Goal: Information Seeking & Learning: Learn about a topic

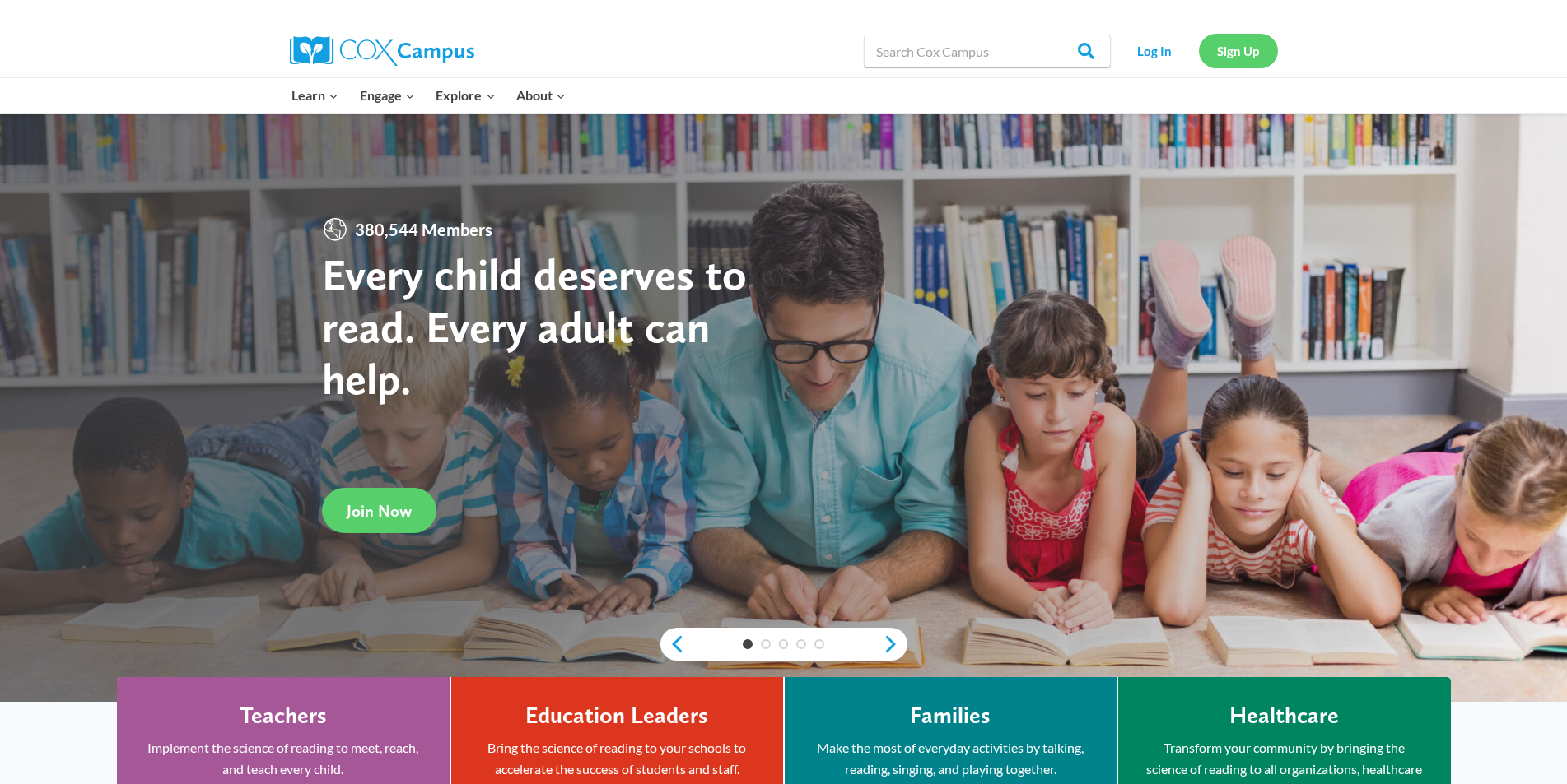
click at [1230, 50] on link "Sign Up" at bounding box center [1237, 51] width 79 height 34
click at [1165, 51] on link "Log In" at bounding box center [1155, 51] width 72 height 34
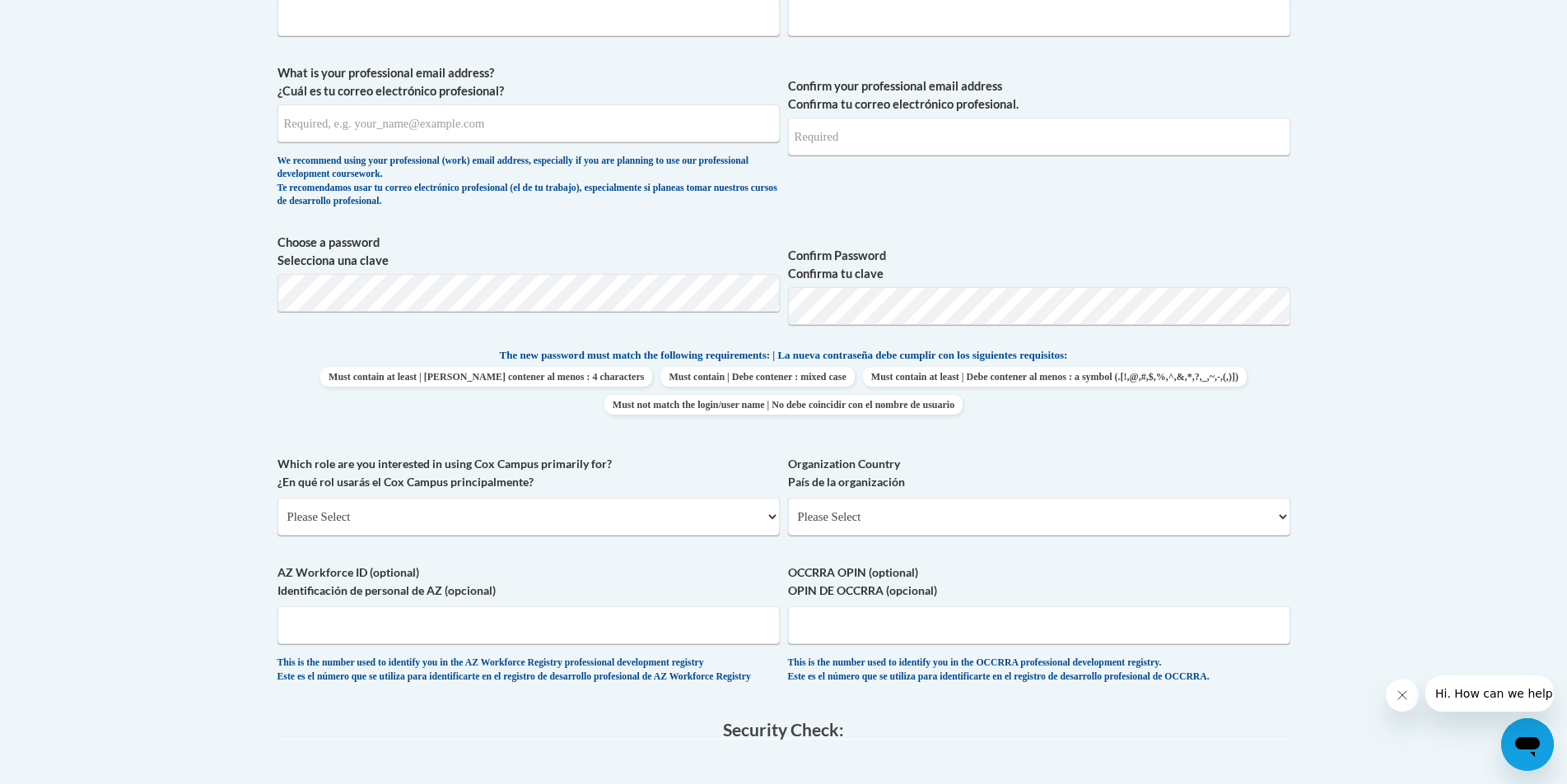
scroll to position [576, 0]
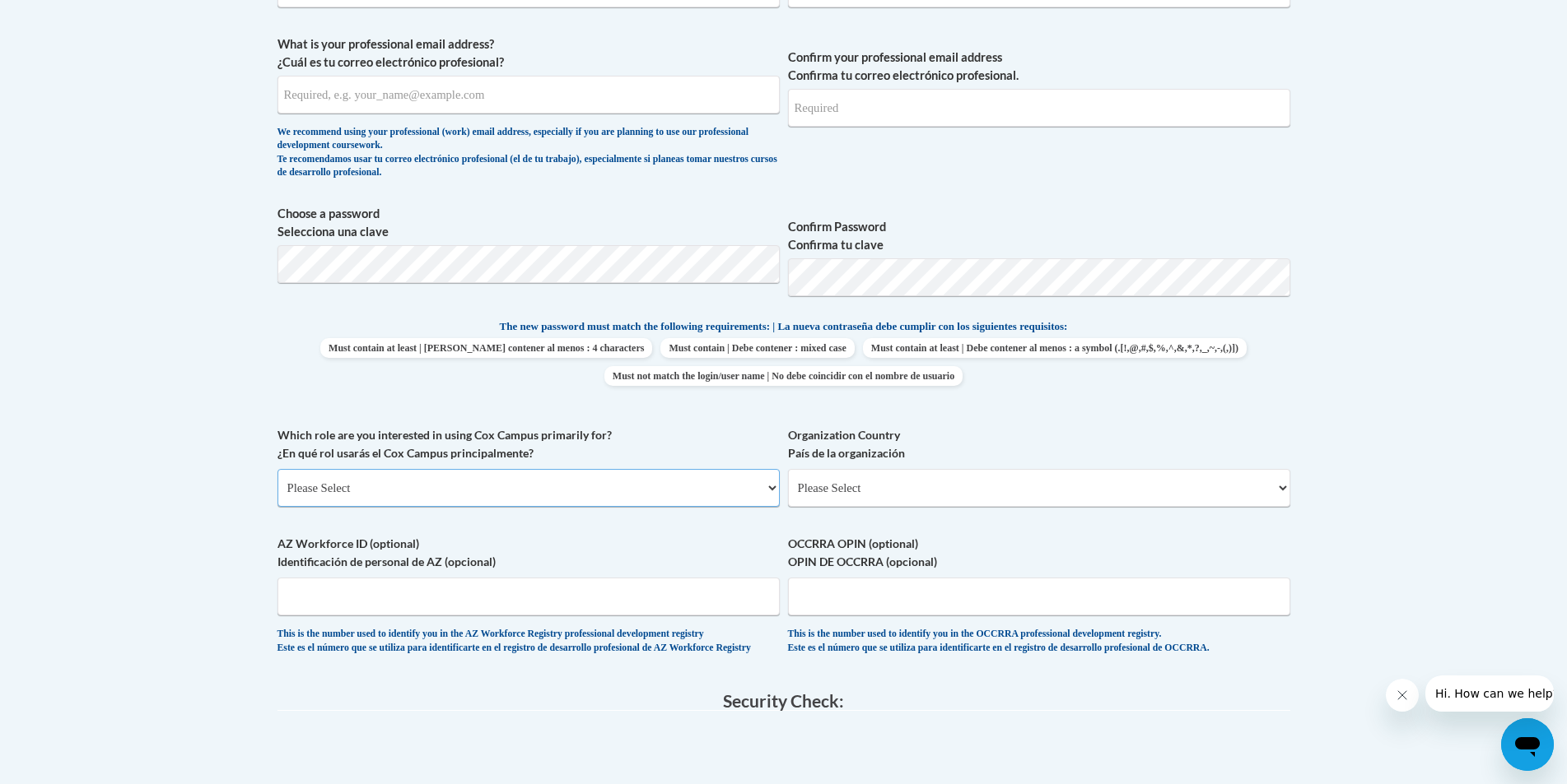
click at [774, 488] on select "Please Select College/University | Colegio/Universidad Community/Nonprofit Part…" at bounding box center [528, 488] width 503 height 38
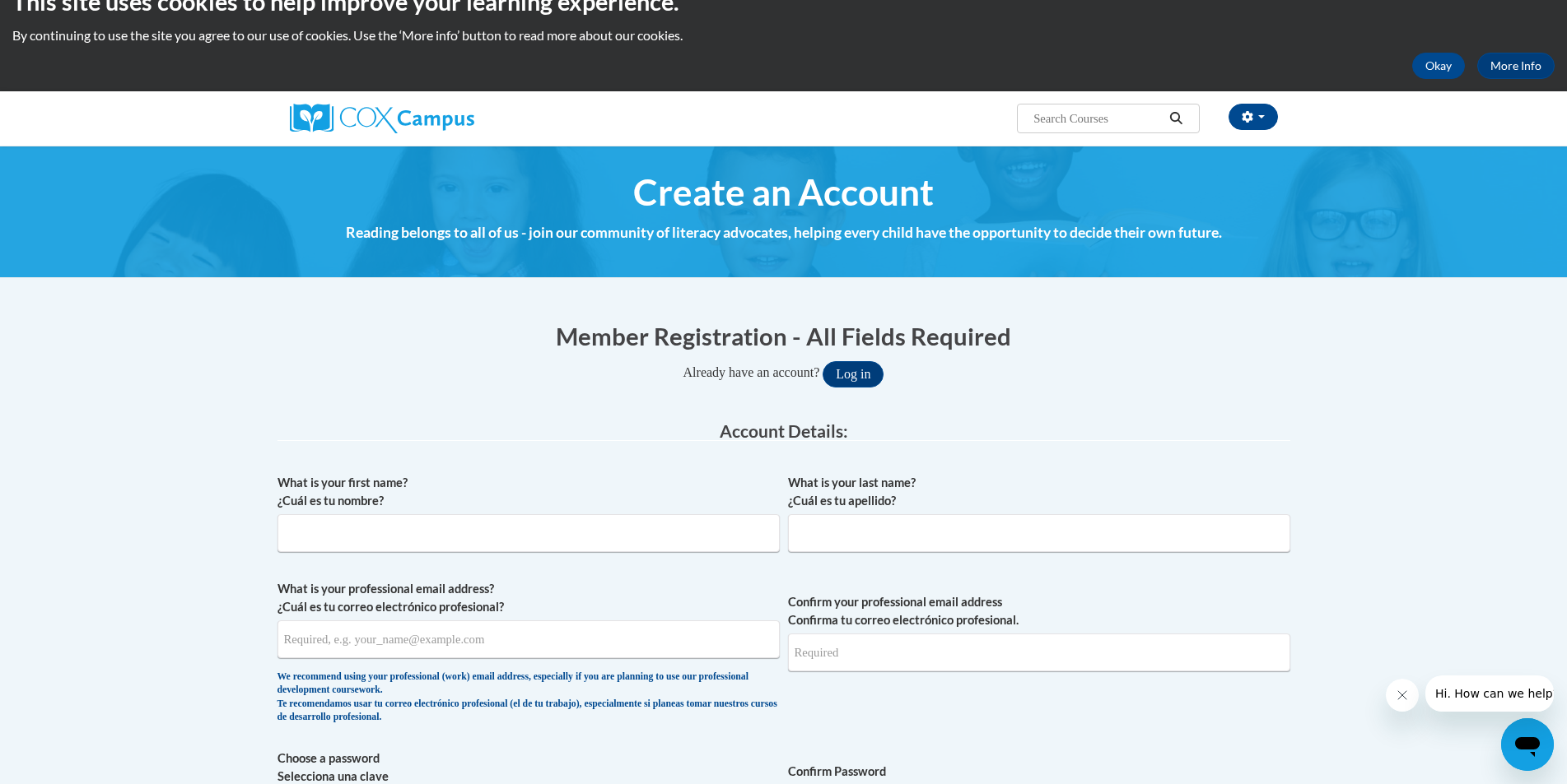
scroll to position [0, 0]
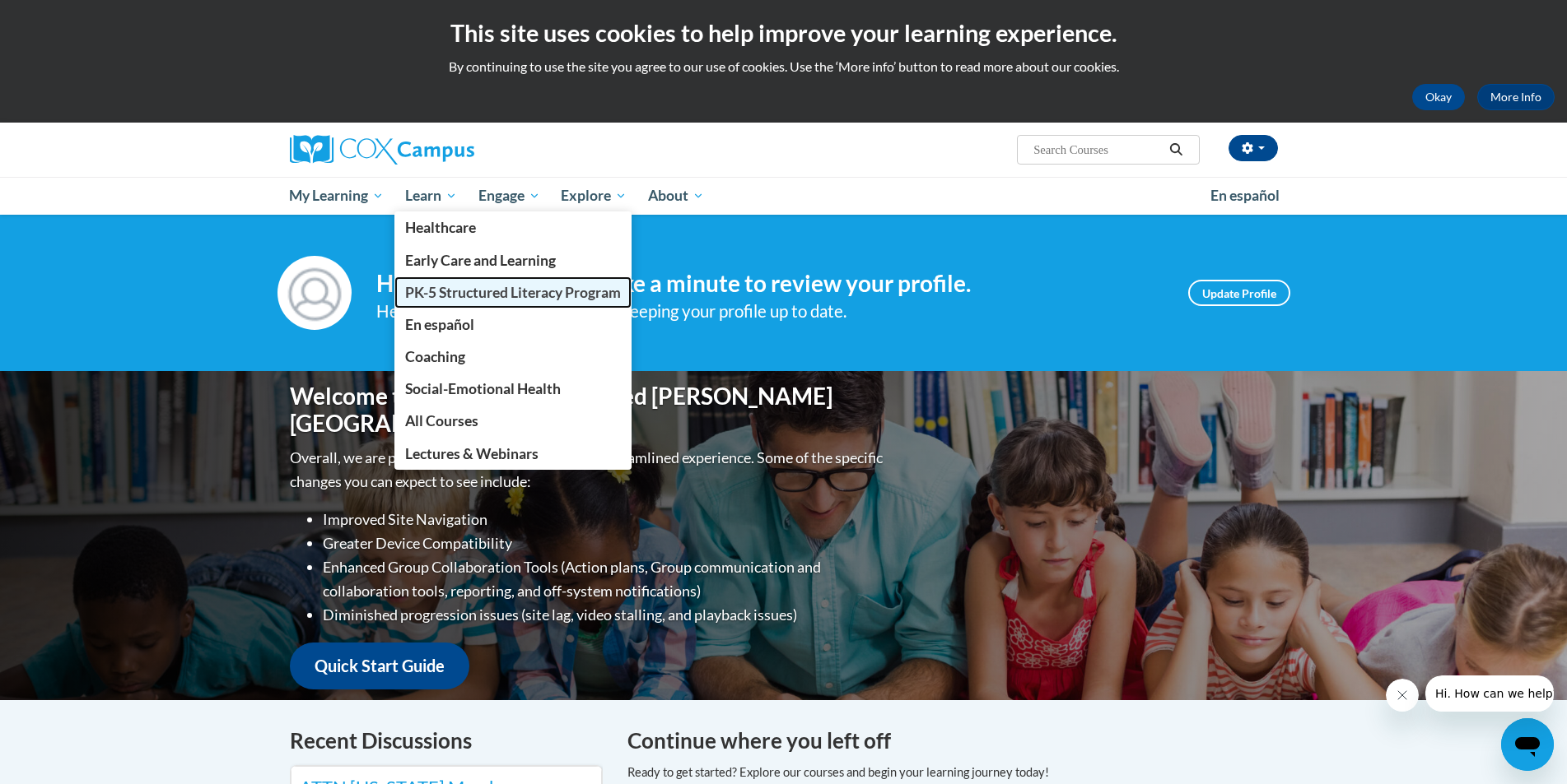
click at [446, 298] on span "PK-5 Structured Literacy Program" at bounding box center [513, 292] width 216 height 17
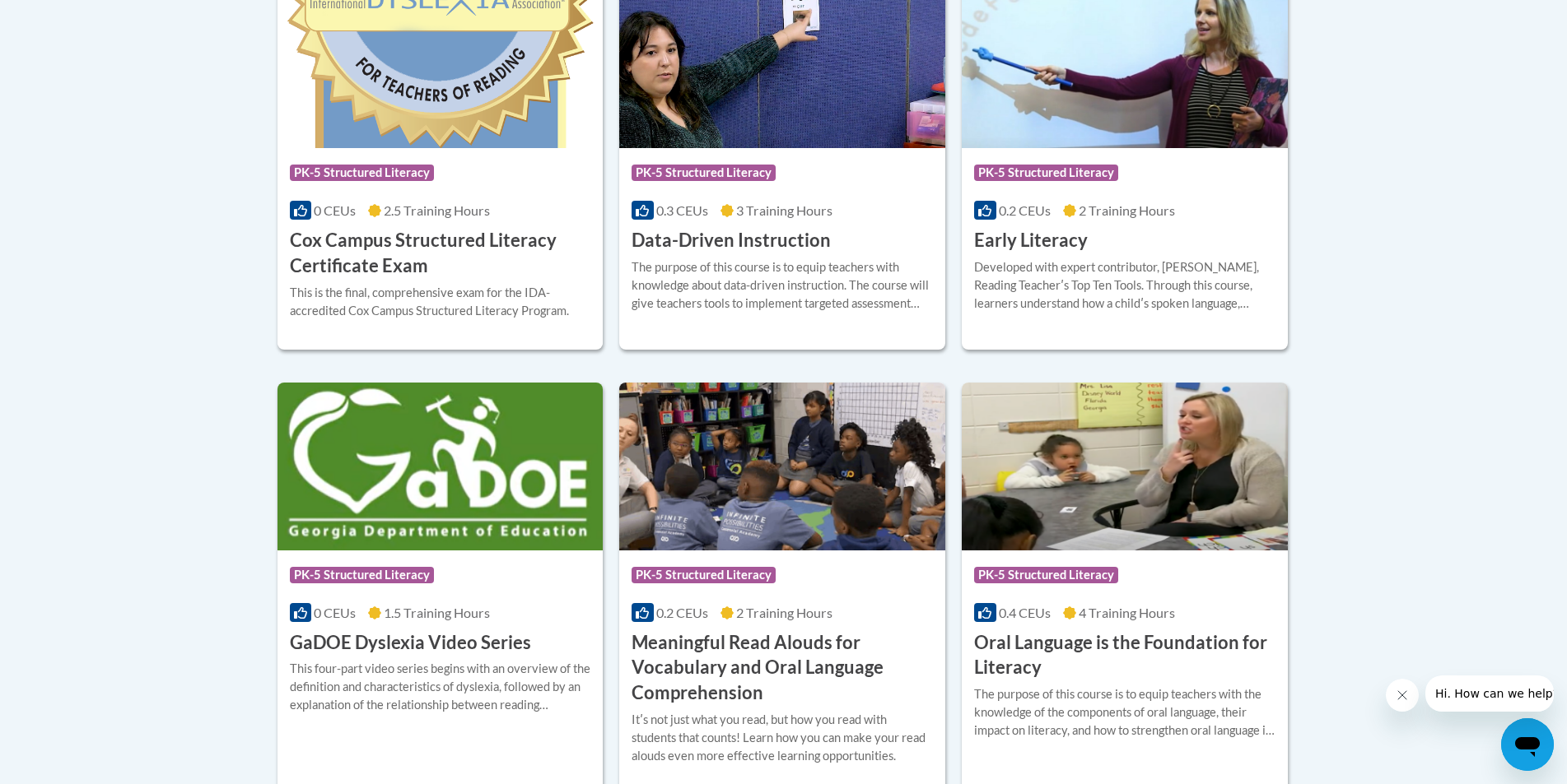
scroll to position [823, 0]
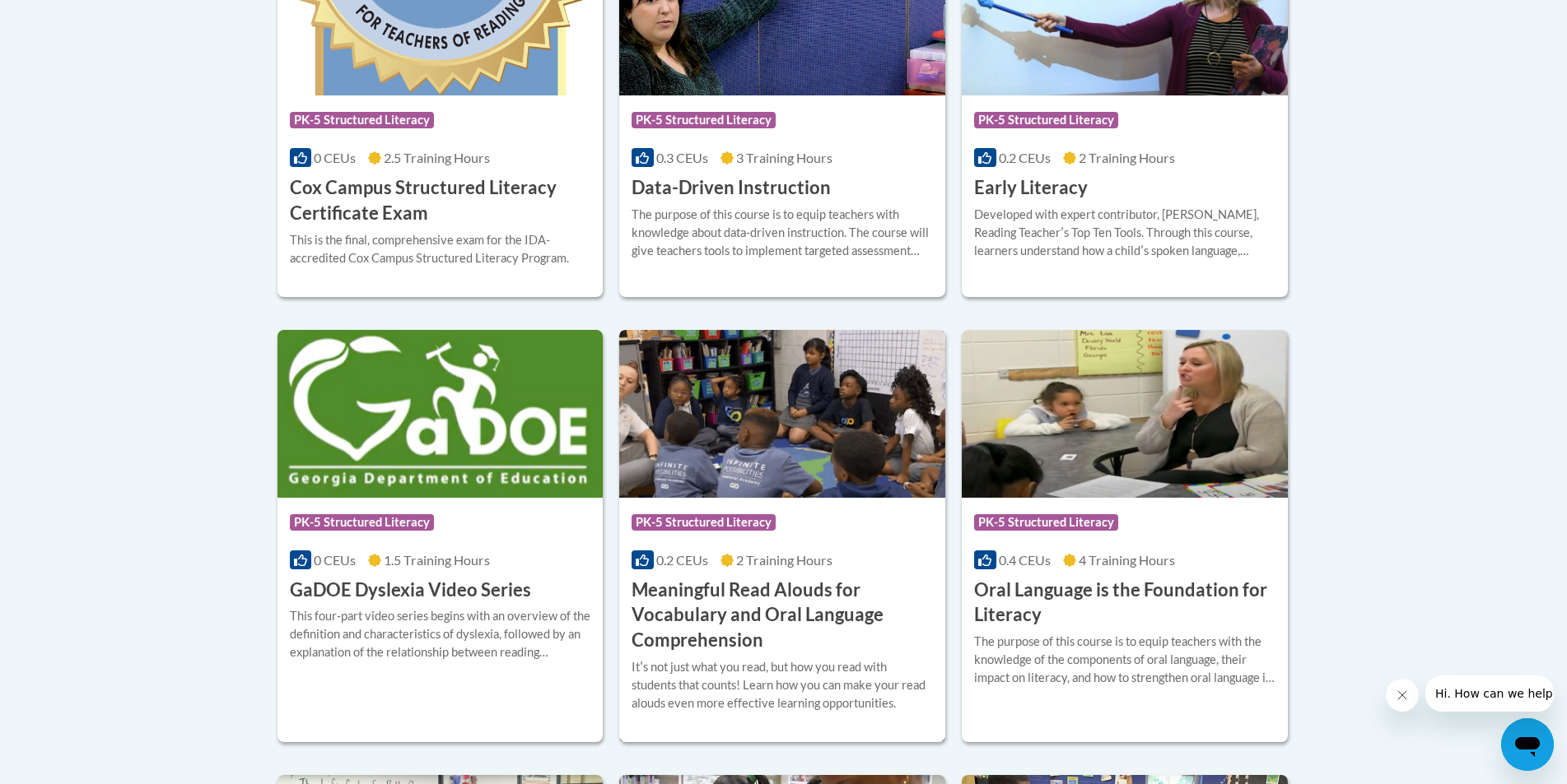
click at [761, 597] on h3 "Meaningful Read Alouds for Vocabulary and Oral Language Comprehension" at bounding box center [783, 616] width 301 height 76
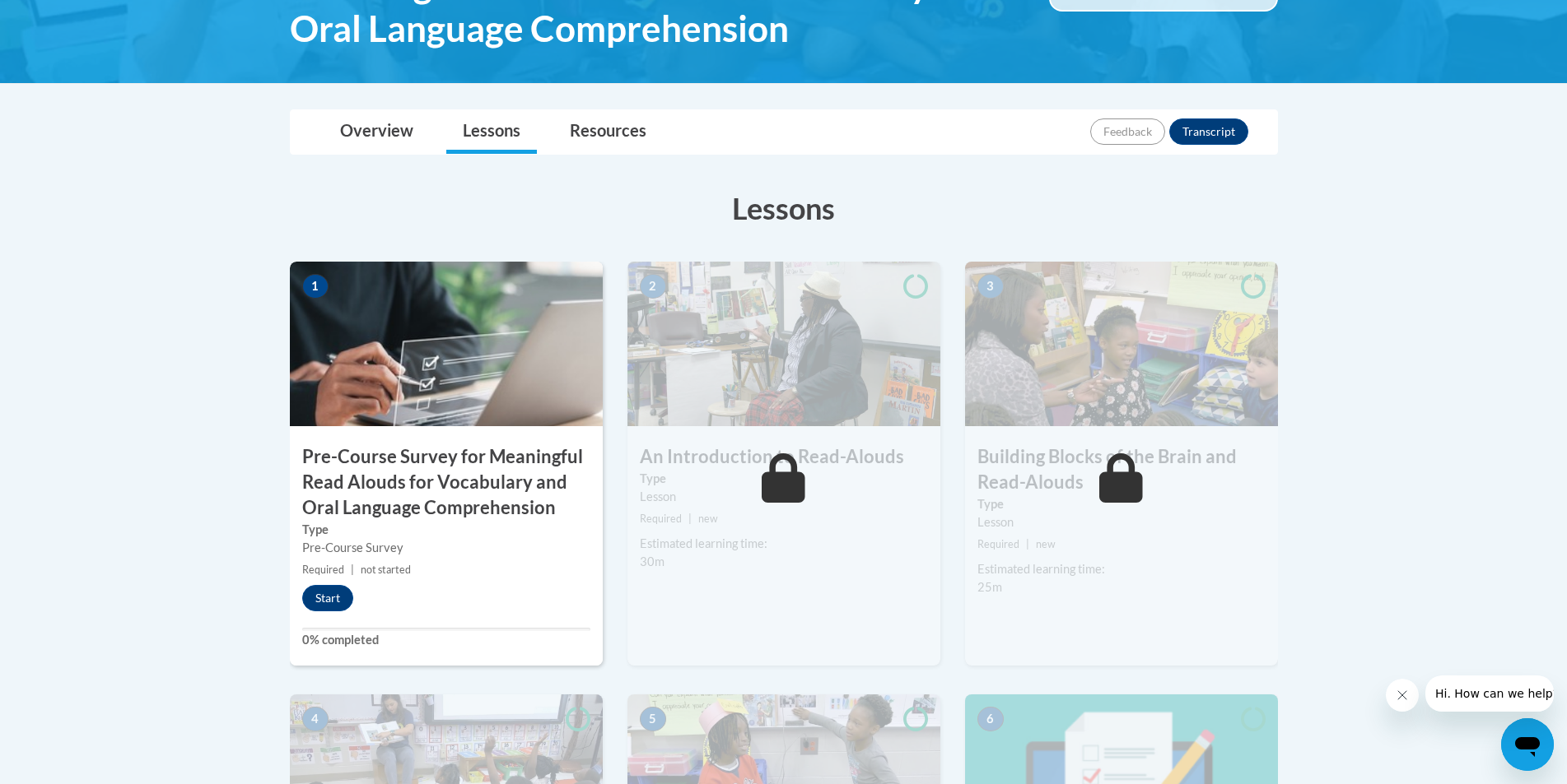
scroll to position [412, 0]
